Goal: Use online tool/utility

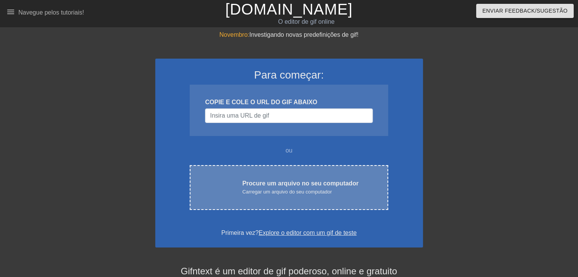
click at [223, 194] on div "upload_na_nuvem" at bounding box center [227, 187] width 17 height 16
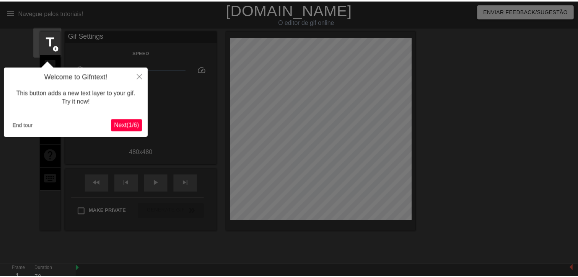
scroll to position [18, 0]
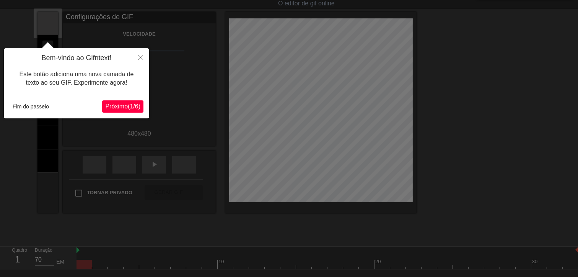
click at [114, 106] on font "Próximo" at bounding box center [116, 106] width 23 height 7
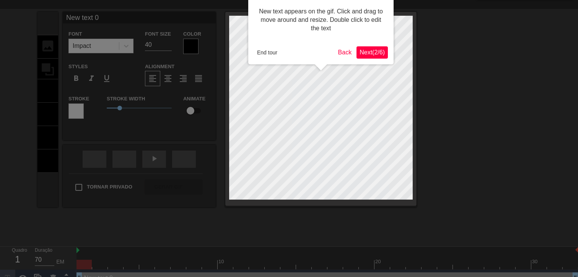
scroll to position [0, 0]
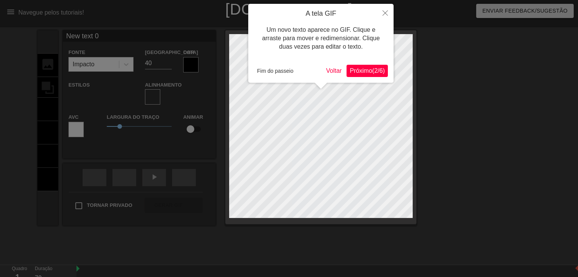
click at [354, 67] on font "Próximo" at bounding box center [361, 70] width 23 height 7
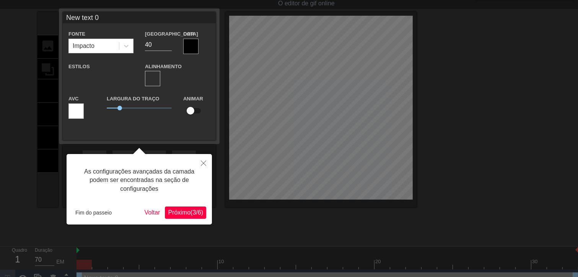
click at [176, 212] on font "Próximo" at bounding box center [179, 212] width 23 height 7
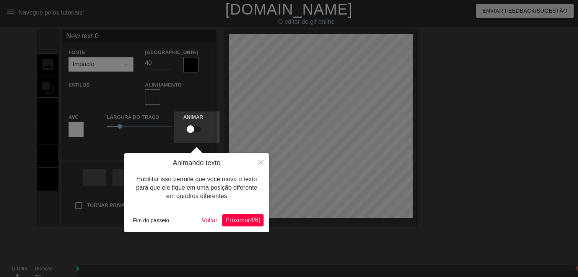
click at [225, 218] on font "Próximo" at bounding box center [236, 219] width 23 height 7
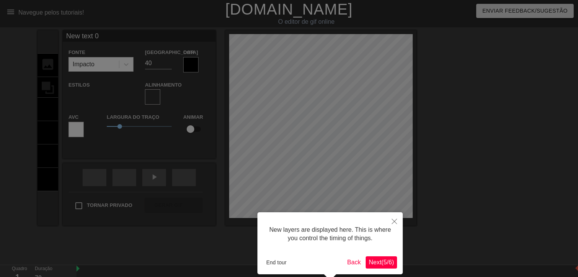
scroll to position [35, 0]
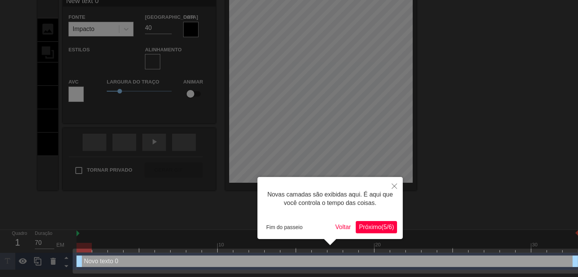
click at [364, 229] on font "Próximo" at bounding box center [370, 226] width 23 height 7
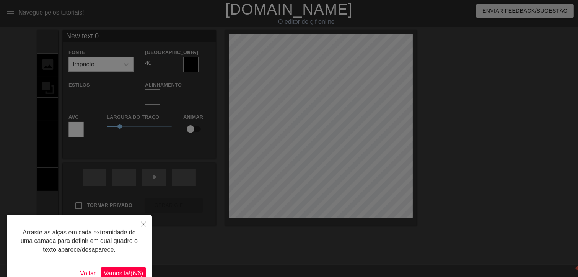
click at [104, 273] on font "Vamos lá!" at bounding box center [117, 273] width 27 height 7
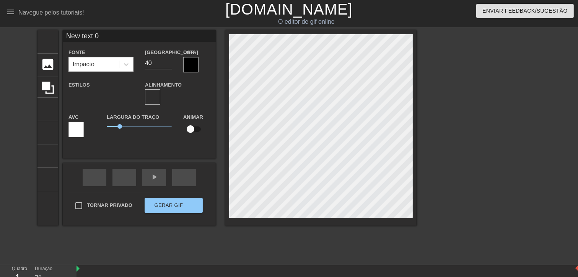
click at [187, 70] on div at bounding box center [190, 64] width 15 height 15
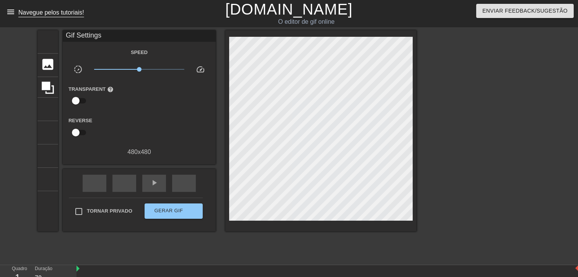
click at [9, 13] on font "menu_livro" at bounding box center [38, 11] width 64 height 9
